Goal: Information Seeking & Learning: Learn about a topic

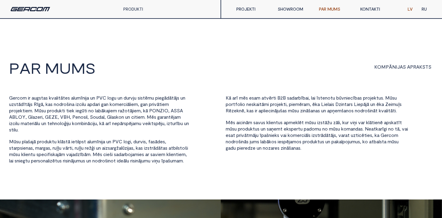
click at [130, 6] on div "PRODUKTI" at bounding box center [143, 9] width 49 height 18
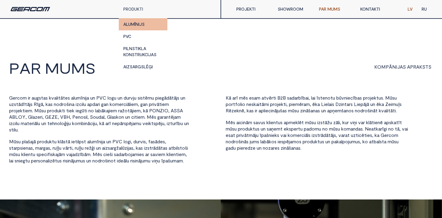
click at [131, 24] on link "ALUMĪNIJS" at bounding box center [143, 24] width 49 height 12
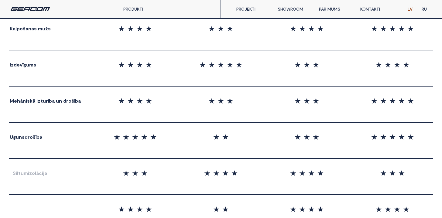
scroll to position [1233, 0]
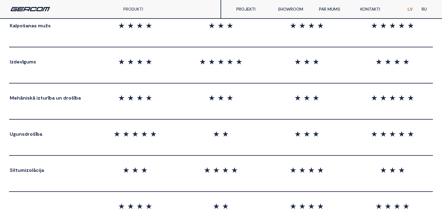
click at [36, 134] on span "ī" at bounding box center [36, 133] width 1 height 5
click at [36, 135] on span "b" at bounding box center [37, 133] width 3 height 5
copy span "U g u n s d r o š ī b a"
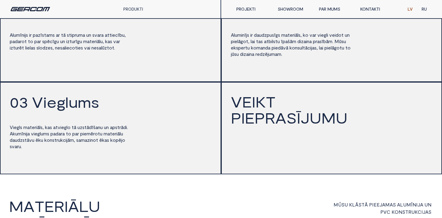
scroll to position [886, 0]
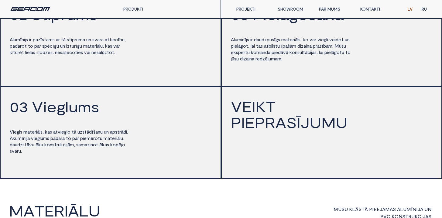
click at [96, 65] on div "A l u m ī n i j s i r p a z ī s t a m s a r t ā s t i p r u m a u n s v a r a a…" at bounding box center [70, 49] width 121 height 30
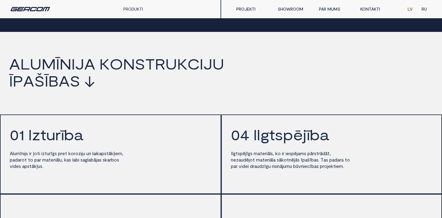
scroll to position [691, 0]
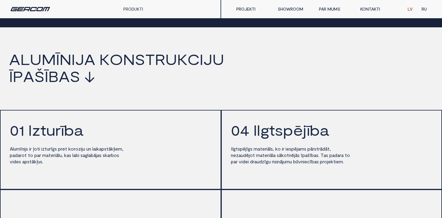
click at [28, 168] on div "A l u m ī n i j s i r ļ o t i i z t u r ī g s p r e t k o r o z i j u u n l a i…" at bounding box center [70, 156] width 121 height 24
click at [139, 156] on div "0 1 I z t u r ī b a A l u m ī n i j s i r ļ o t i i z t u r ī g s p r e t k o r…" at bounding box center [110, 150] width 221 height 80
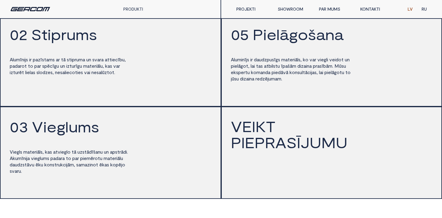
scroll to position [752, 0]
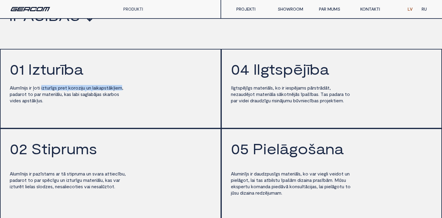
drag, startPoint x: 43, startPoint y: 94, endPoint x: 126, endPoint y: 94, distance: 83.2
click at [126, 94] on div "A l u m ī n i j s i r ļ o t i i z t u r ī g s p r e t k o r o z i j u u n l a i…" at bounding box center [70, 95] width 121 height 24
drag, startPoint x: 122, startPoint y: 96, endPoint x: 64, endPoint y: 93, distance: 57.8
click at [64, 93] on div "A l u m ī n i j s i r ļ o t i i z t u r ī g s p r e t k o r o z i j u u n l a i…" at bounding box center [70, 95] width 121 height 24
drag, startPoint x: 42, startPoint y: 94, endPoint x: 61, endPoint y: 93, distance: 18.8
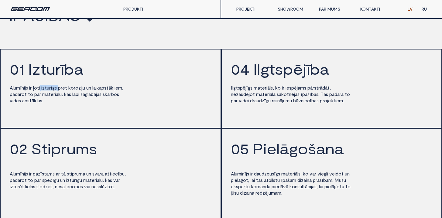
click at [61, 93] on div "A l u m ī n i j s i r ļ o t i i z t u r ī g s p r e t k o r o z i j u u n l a i…" at bounding box center [70, 95] width 121 height 24
drag, startPoint x: 61, startPoint y: 93, endPoint x: 57, endPoint y: 93, distance: 3.7
click at [61, 90] on span "p" at bounding box center [59, 87] width 3 height 5
drag, startPoint x: 45, startPoint y: 93, endPoint x: 126, endPoint y: 93, distance: 81.4
click at [126, 93] on div "A l u m ī n i j s i r ļ o t i i z t u r ī g s p r e t k o r o z i j u u n l a i…" at bounding box center [70, 95] width 121 height 24
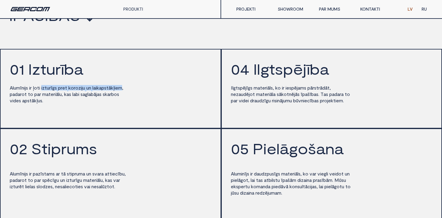
copy div "i z t u r ī g s p r e t k o r o z i j u u n l a i k a p s t ā k ļ i e m"
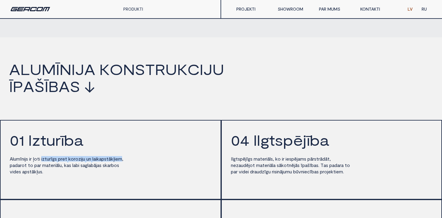
scroll to position [640, 0]
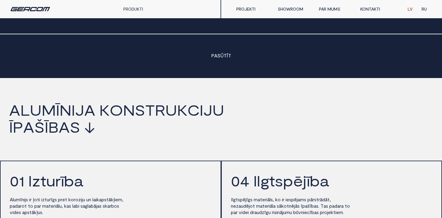
click at [342, 132] on h2 "a l u m ī n i j a k o n s t r u k c i j u ī p a š ī b a s ↓" at bounding box center [182, 119] width 364 height 34
click at [293, 191] on h2 "0 4 I l g t s p ē j ī b a" at bounding box center [332, 182] width 202 height 18
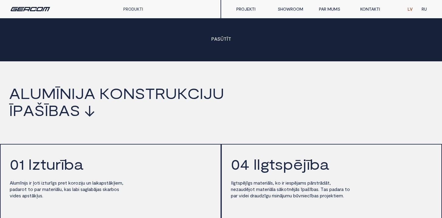
scroll to position [686, 0]
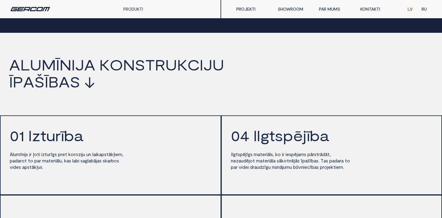
click at [247, 187] on div "0 4 I l g t s p ē j ī b a I l g t s p ē j ī g s m a t e r i ā l s , k o i r i e…" at bounding box center [331, 155] width 221 height 80
click at [191, 145] on h2 "0 1 I z t u r ī b a" at bounding box center [111, 137] width 202 height 18
click at [89, 157] on span "u" at bounding box center [87, 154] width 2 height 5
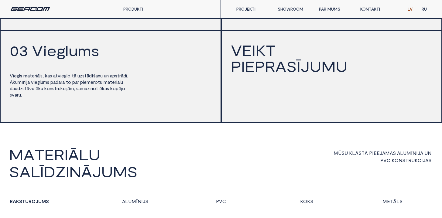
scroll to position [845, 0]
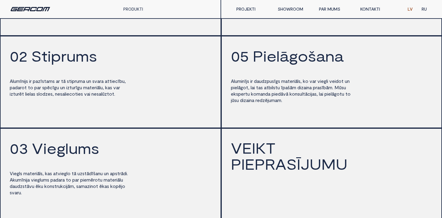
drag, startPoint x: 292, startPoint y: 145, endPoint x: 286, endPoint y: 145, distance: 5.8
click at [291, 145] on div "V E I K T P I E P R A S Ī J U M U" at bounding box center [331, 174] width 221 height 92
click at [278, 121] on div "0 5 P i e l ā g o š a n a A l u m i n ī j s i r d a u d z p u s ī g s m a t e r…" at bounding box center [331, 82] width 221 height 92
click at [300, 121] on div "0 5 P i e l ā g o š a n a A l u m i n ī j s i r d a u d z p u s ī g s m a t e r…" at bounding box center [331, 82] width 221 height 92
click at [271, 103] on span "u" at bounding box center [269, 99] width 2 height 5
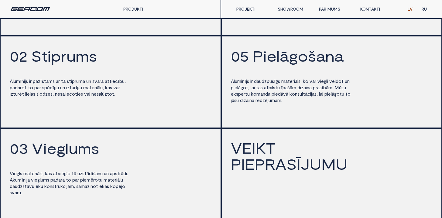
click at [282, 90] on span "ī" at bounding box center [282, 87] width 2 height 5
drag, startPoint x: 289, startPoint y: 122, endPoint x: 269, endPoint y: 117, distance: 20.4
click at [289, 121] on div "0 5 P i e l ā g o š a n a A l u m i n ī j s i r d a u d z p u s ī g s m a t e r…" at bounding box center [331, 82] width 221 height 92
click at [166, 95] on div "0 2 S t i p r u m s A l u m ī n i j s i r p a z ī s t a m s a r t ā s t i p r u…" at bounding box center [110, 82] width 221 height 92
click at [329, 119] on div "0 5 P i e l ā g o š a n a A l u m i n ī j s i r d a u d z p u s ī g s m a t e r…" at bounding box center [331, 82] width 221 height 92
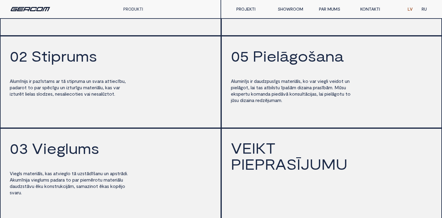
click at [262, 103] on span "d" at bounding box center [261, 99] width 3 height 5
click at [308, 91] on span "d i z a i n a" at bounding box center [304, 88] width 14 height 6
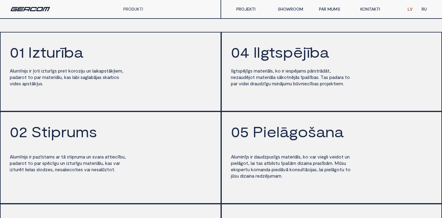
scroll to position [763, 0]
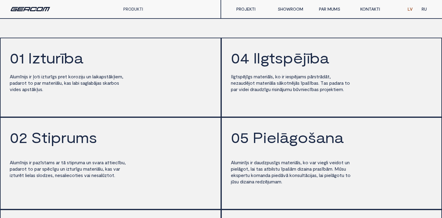
click at [97, 95] on div "A l u m ī n i j s i r ļ o t i i z t u r ī g s p r e t k o r o z i j u u n l a i…" at bounding box center [70, 83] width 121 height 24
click at [314, 108] on div "0 4 I l g t s p ē j ī b a I l g t s p ē j ī g s m a t e r i ā l s , k o i r i e…" at bounding box center [331, 78] width 221 height 80
click at [325, 95] on div "I l g t s p ē j ī g s m a t e r i ā l s , k o i r i e s p ē j a m s p ā r s t r…" at bounding box center [291, 83] width 121 height 24
click at [108, 79] on span "t" at bounding box center [107, 76] width 2 height 5
click at [128, 90] on div "A l u m ī n i j s i r ļ o t i i z t u r ī g s p r e t k o r o z i j u u n l a i…" at bounding box center [70, 83] width 121 height 24
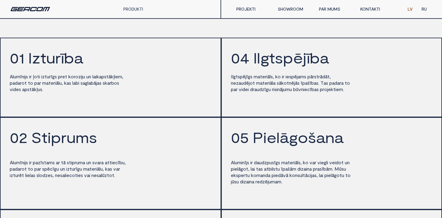
click at [69, 86] on span "a" at bounding box center [67, 82] width 2 height 5
click at [45, 86] on span "m" at bounding box center [44, 82] width 4 height 5
click at [284, 95] on div "I l g t s p ē j ī g s m a t e r i ā l s , k o i r i e s p ē j a m s p ā r s t r…" at bounding box center [291, 83] width 121 height 24
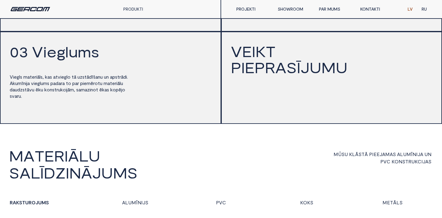
scroll to position [828, 0]
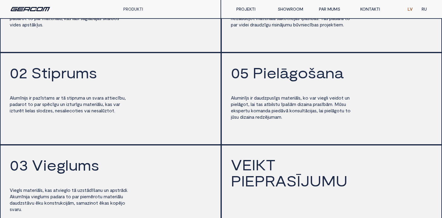
click at [320, 9] on link "PAR MUMS" at bounding box center [334, 9] width 41 height 12
